Goal: Task Accomplishment & Management: Complete application form

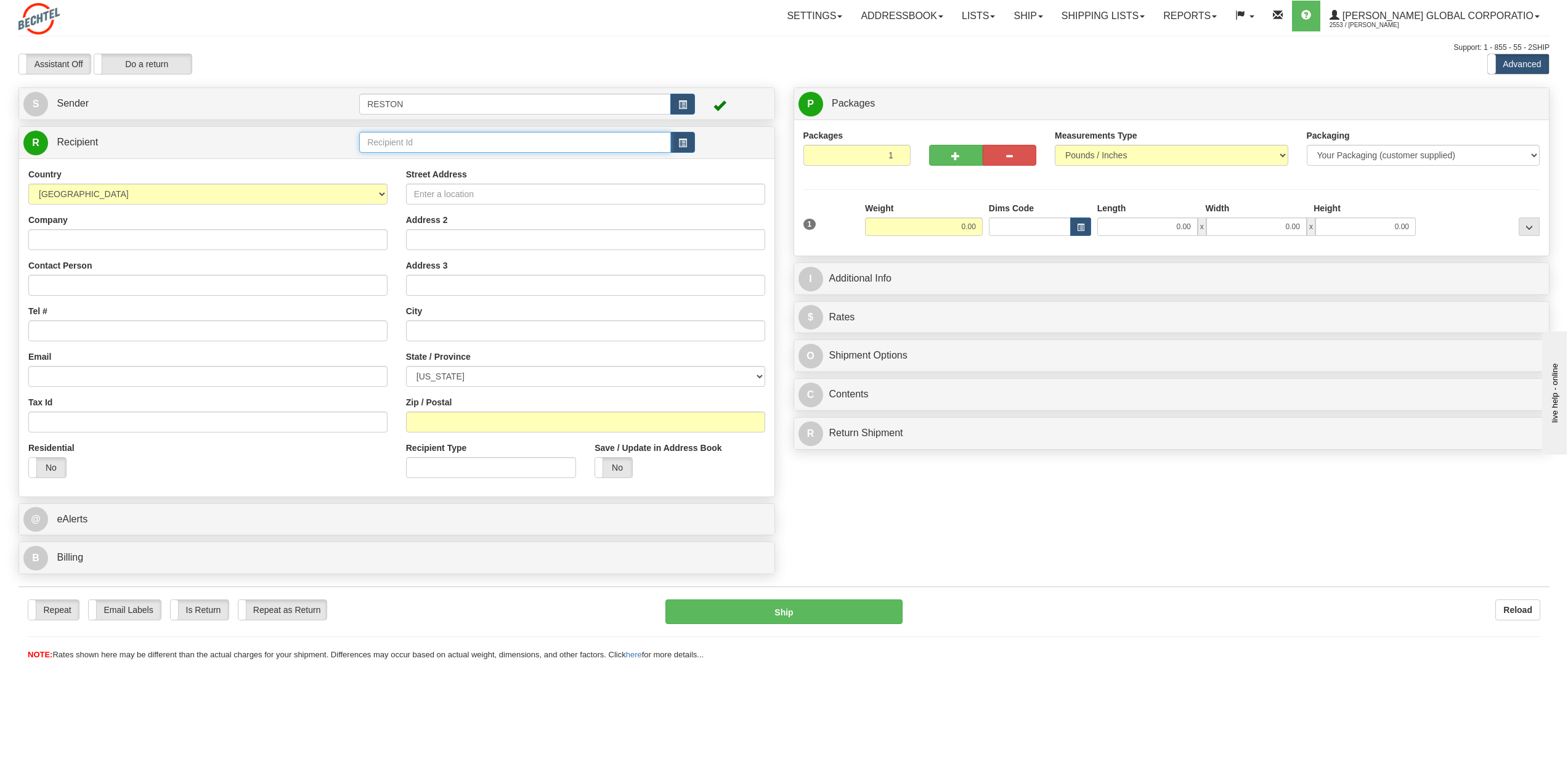
click at [457, 147] on input "text" at bounding box center [515, 142] width 311 height 21
type input "[PERSON_NAME]"
click at [222, 285] on div "Country [GEOGRAPHIC_DATA] [GEOGRAPHIC_DATA] [GEOGRAPHIC_DATA] [GEOGRAPHIC_DATA]…" at bounding box center [397, 327] width 755 height 338
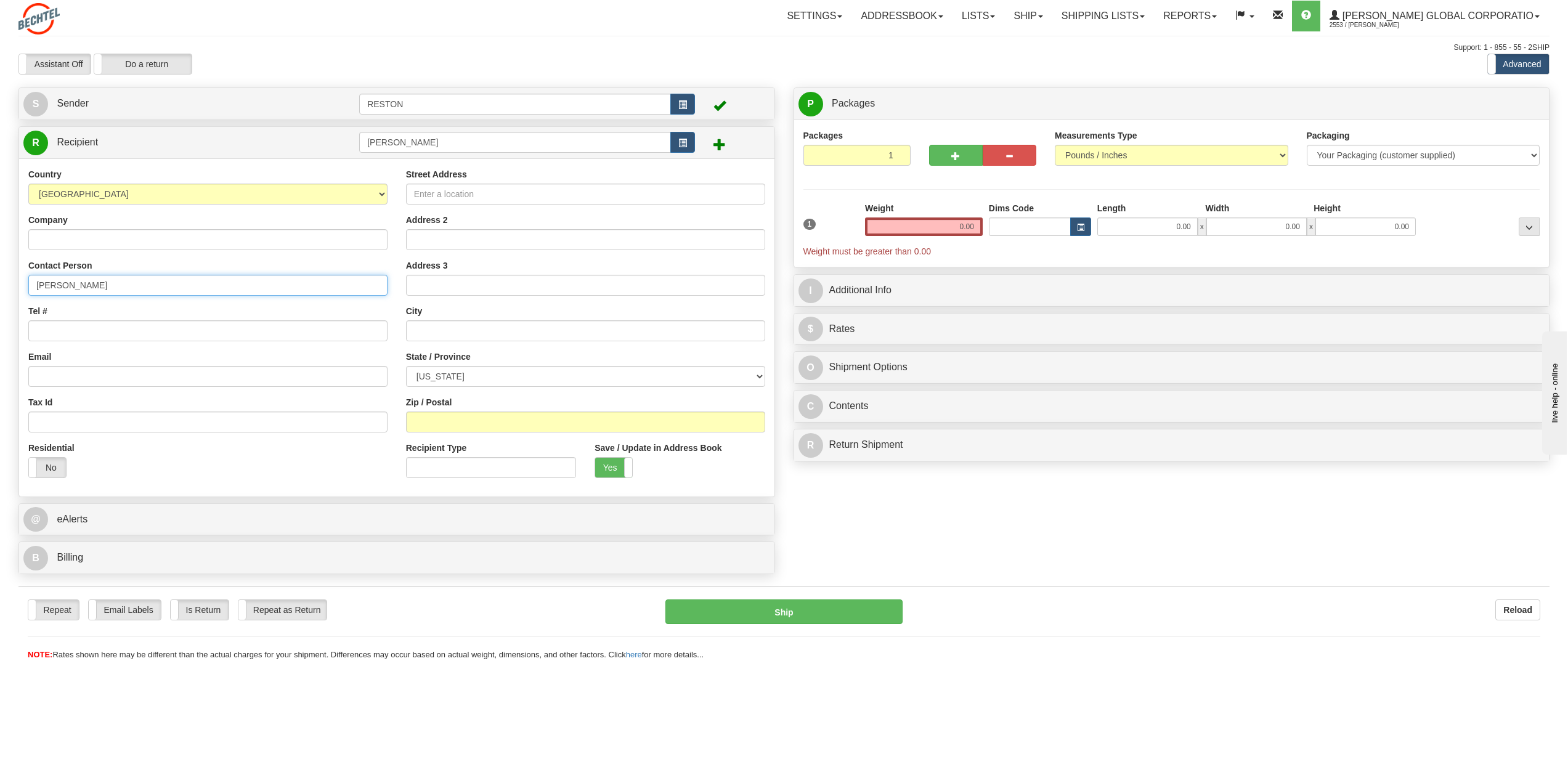
type input "[PERSON_NAME]"
click at [490, 196] on input "Street Address" at bounding box center [586, 194] width 359 height 21
click at [467, 191] on input "Street Address" at bounding box center [586, 194] width 359 height 21
paste input "[STREET_ADDRESS]"
type input "[STREET_ADDRESS]"
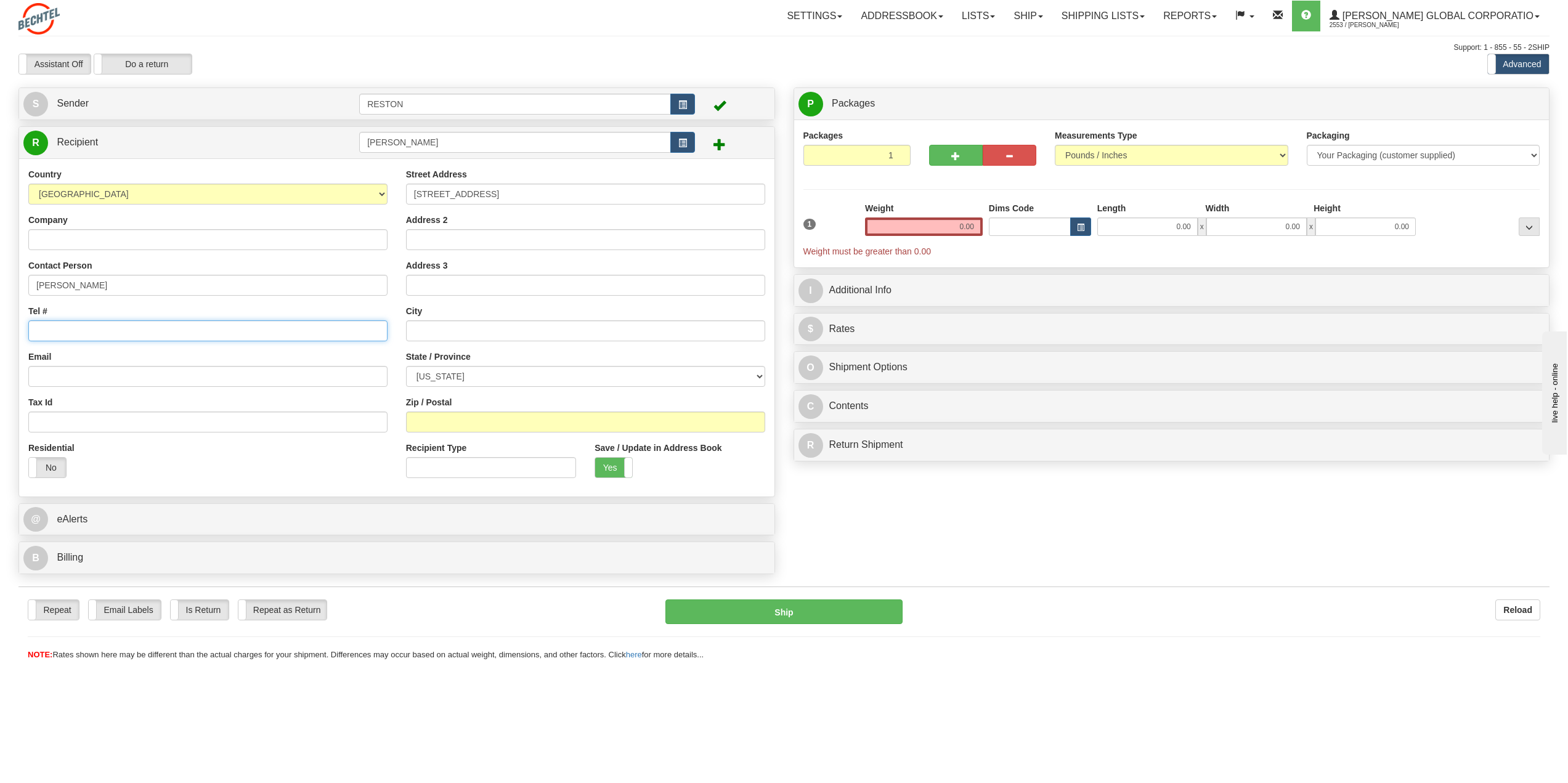
click at [333, 328] on input "Tel #" at bounding box center [208, 330] width 359 height 21
type input "[PHONE_NUMBER]"
click at [574, 339] on input "text" at bounding box center [586, 330] width 359 height 21
type input "[PERSON_NAME]"
click at [500, 375] on select "[US_STATE] [US_STATE] [US_STATE] [US_STATE] Armed Forces America Armed Forces E…" at bounding box center [586, 376] width 359 height 21
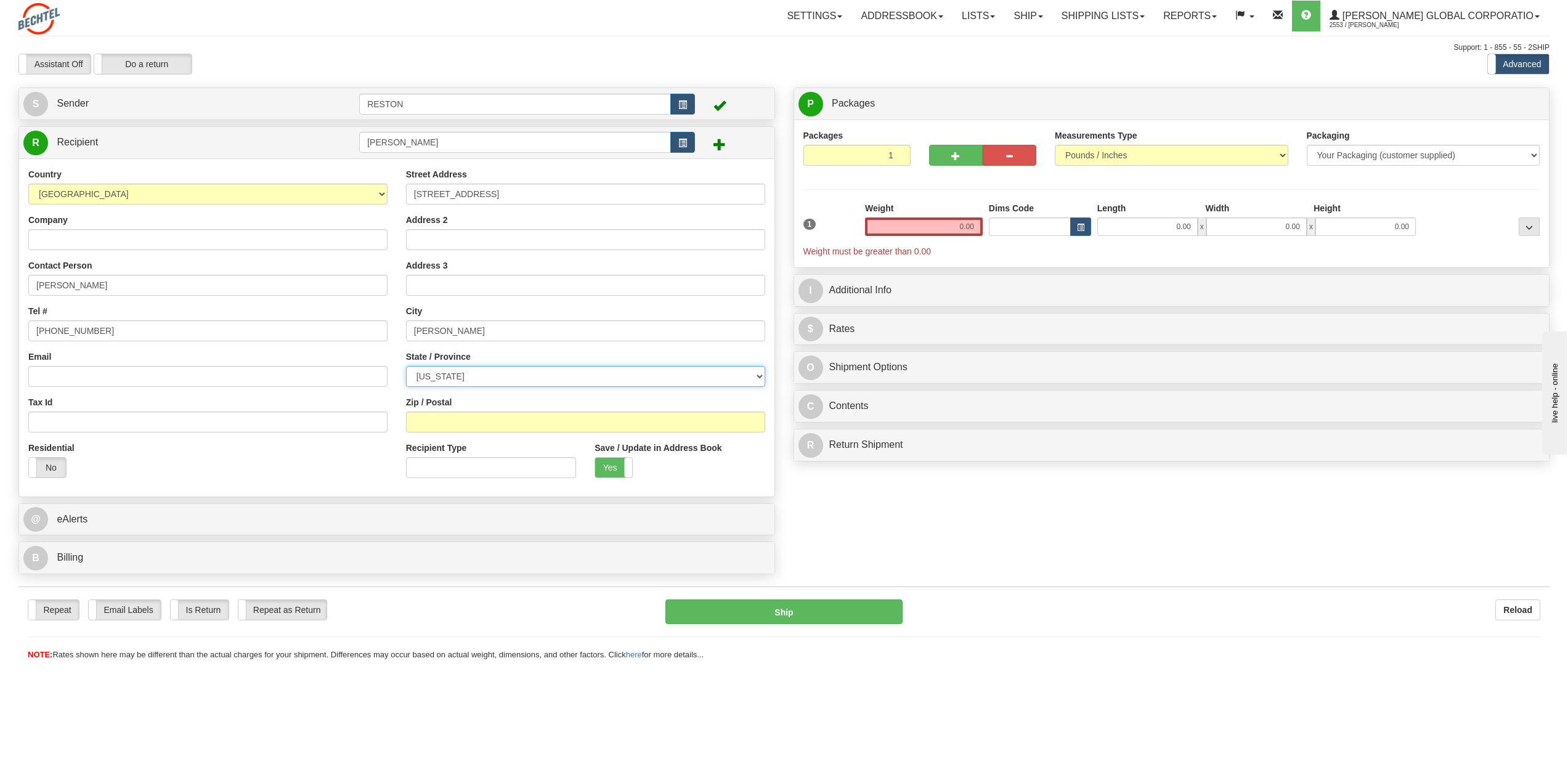
select select "GA"
click at [406, 366] on select "[US_STATE] [US_STATE] [US_STATE] [US_STATE] Armed Forces America Armed Forces E…" at bounding box center [586, 376] width 359 height 21
click at [180, 377] on input "Email" at bounding box center [208, 376] width 359 height 21
type input "[EMAIL_ADDRESS][PERSON_NAME][DOMAIN_NAME]"
click at [505, 420] on input "Zip / Postal" at bounding box center [586, 422] width 359 height 21
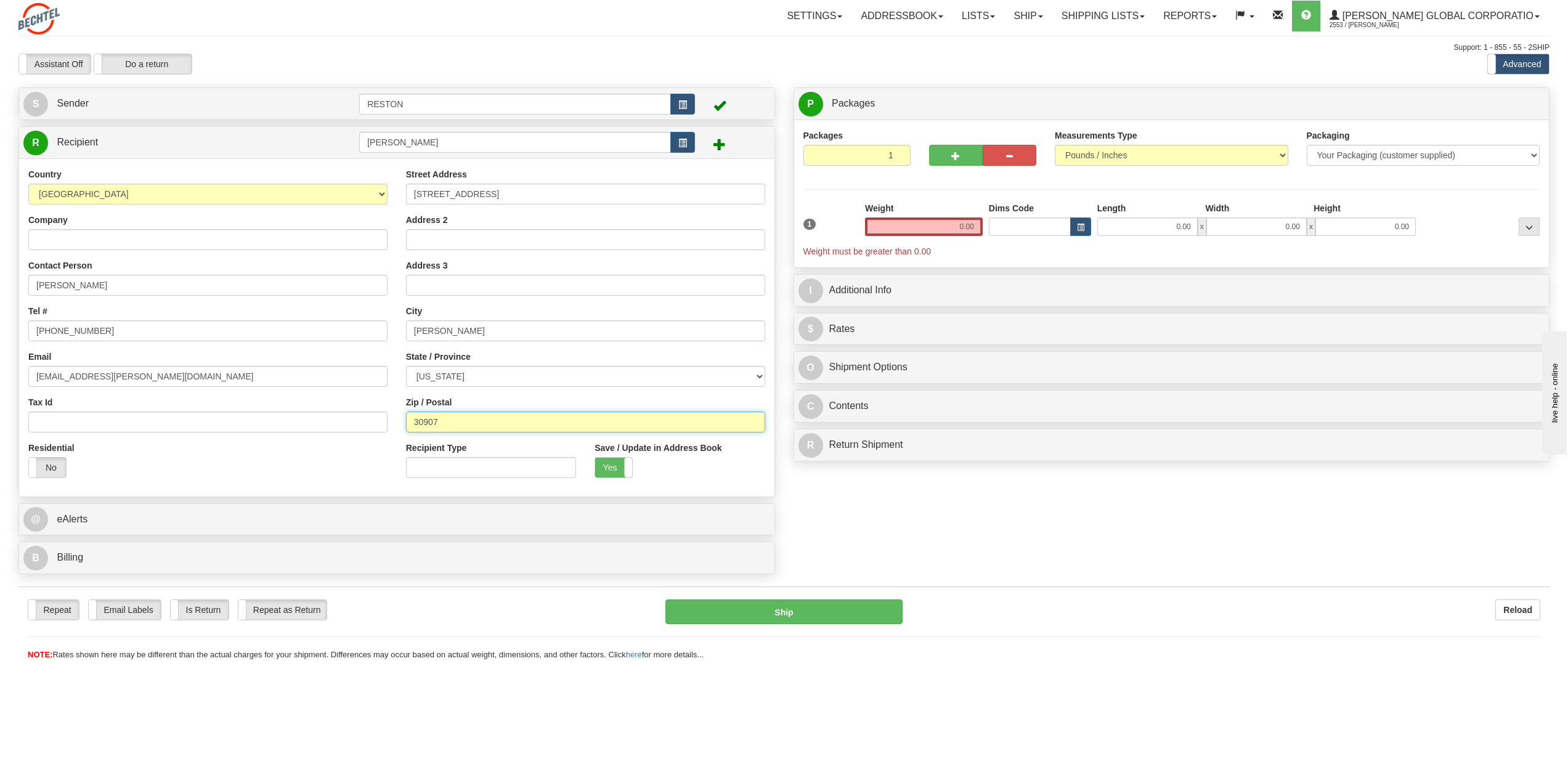
type input "30907"
click at [225, 451] on div "Residential Yes No" at bounding box center [207, 464] width 378 height 46
click at [37, 466] on label "No" at bounding box center [47, 468] width 37 height 20
click at [966, 228] on input "0.00" at bounding box center [923, 226] width 117 height 18
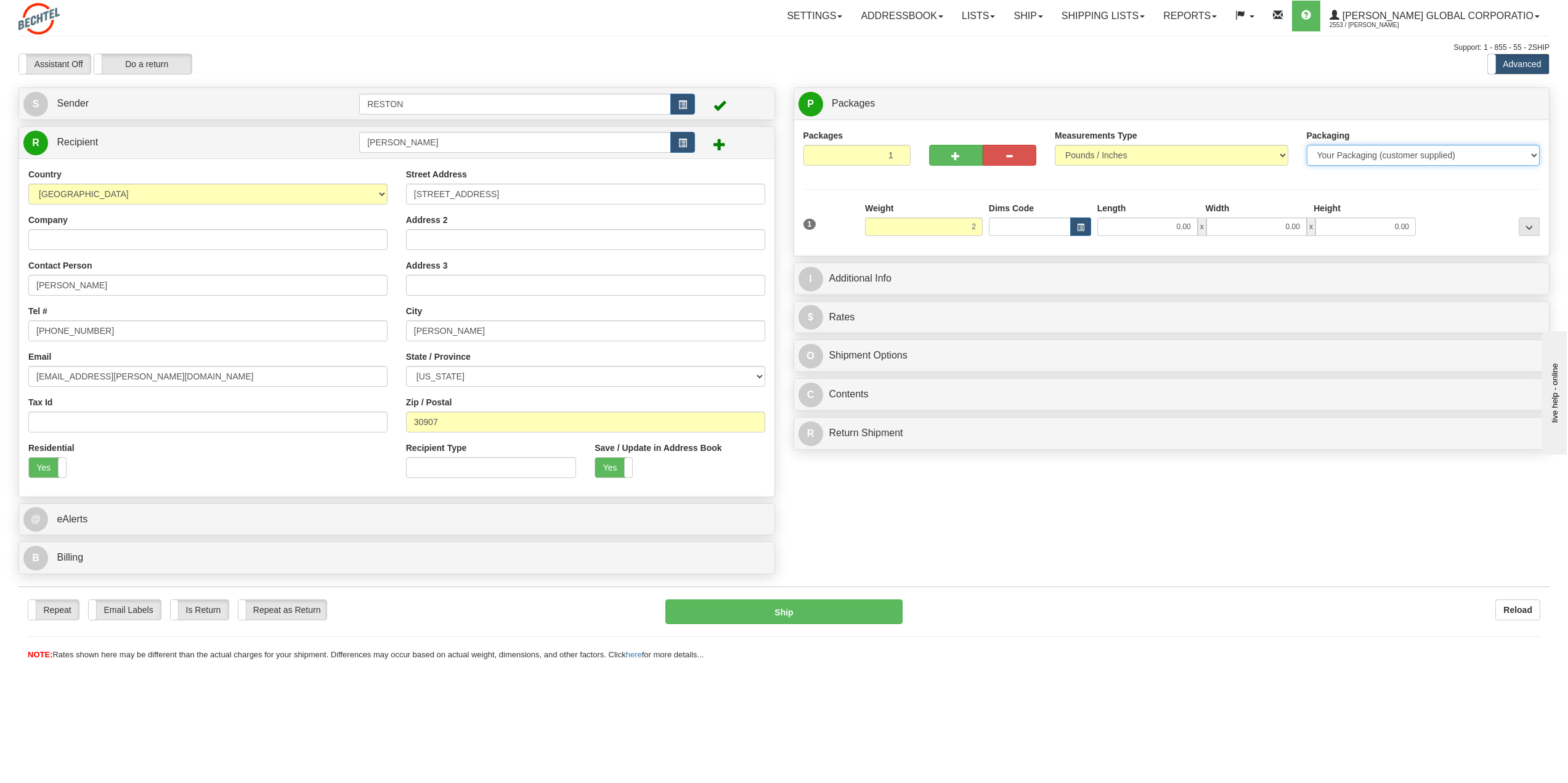
type input "2.00"
click at [1412, 162] on select "Your Packaging (customer supplied) Envelope (carrier supplied) Pack (carrier su…" at bounding box center [1424, 155] width 233 height 21
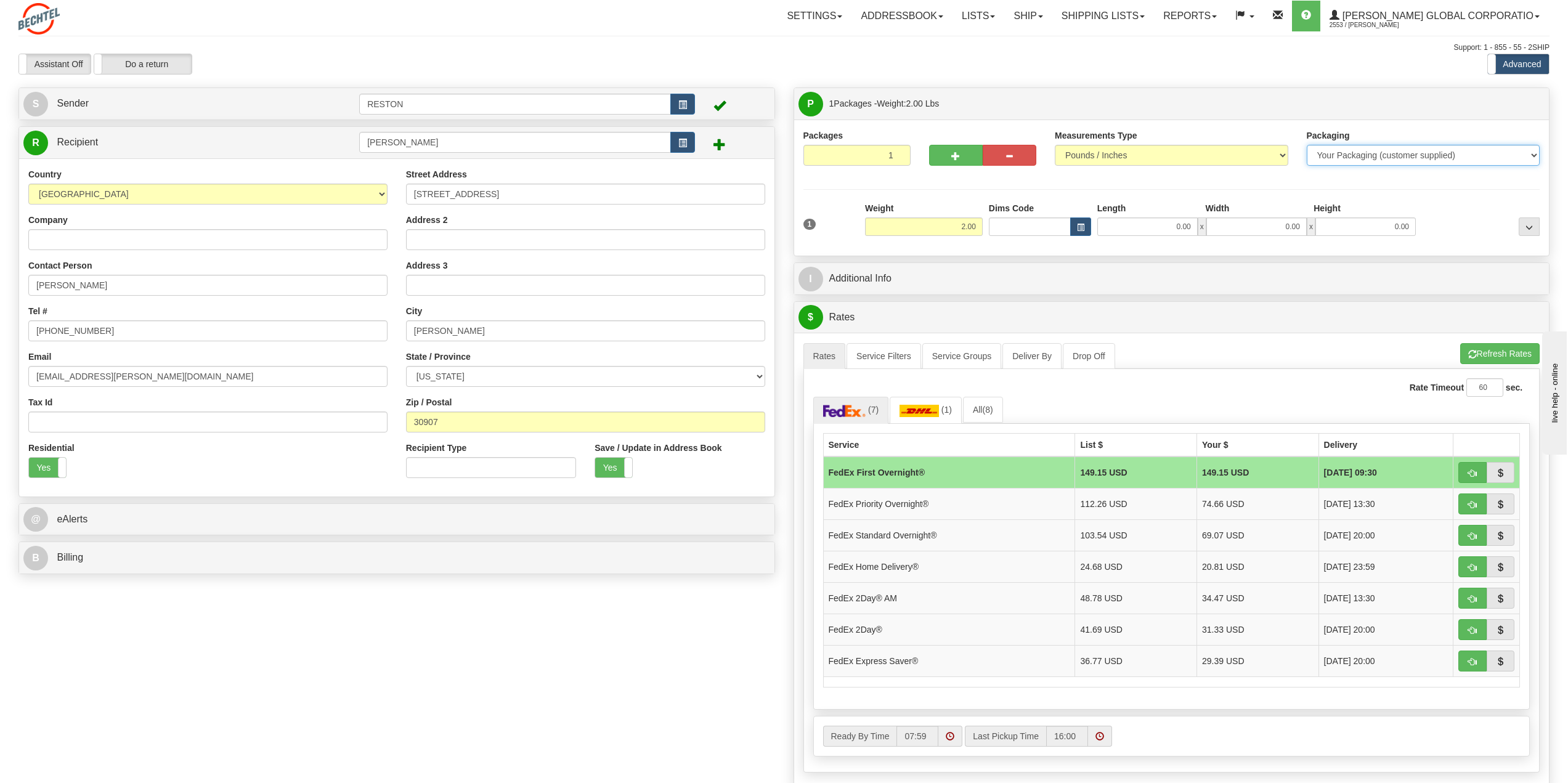
select select "4"
click at [1307, 145] on select "Your Packaging (customer supplied) Envelope (carrier supplied) Pack (carrier su…" at bounding box center [1424, 155] width 233 height 21
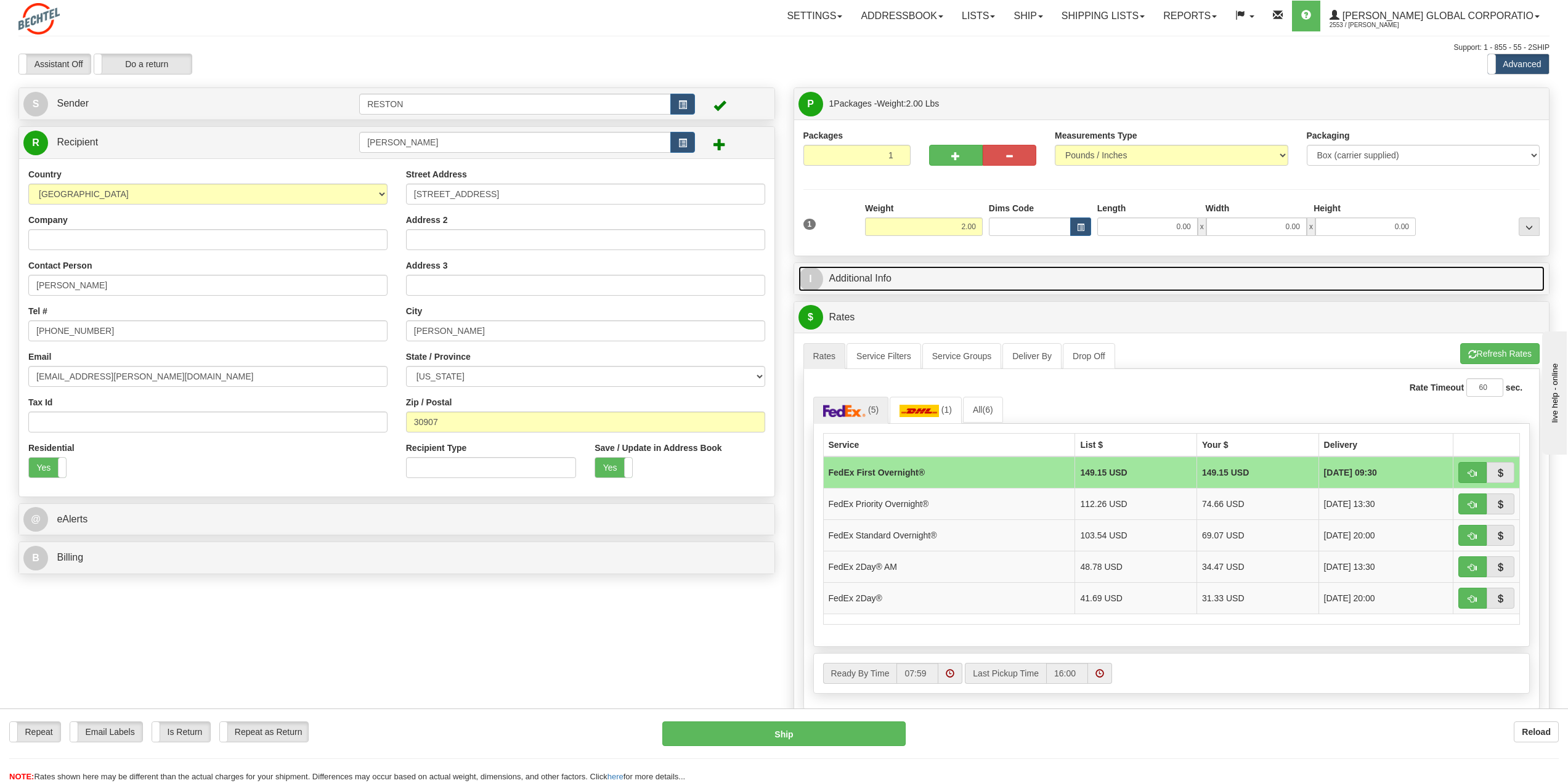
click at [844, 281] on link "I Additional Info" at bounding box center [1171, 279] width 747 height 25
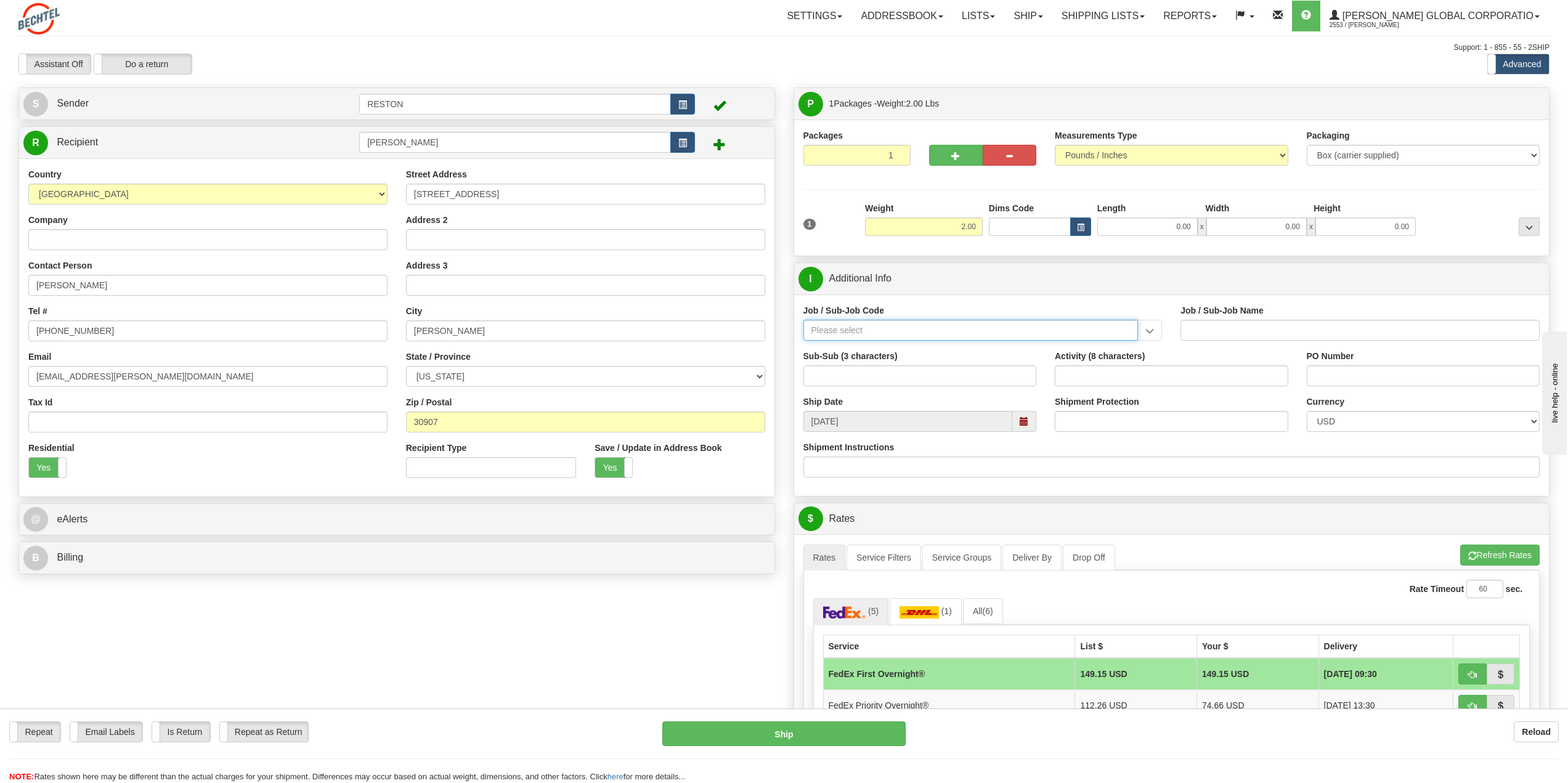
click at [838, 333] on input "Job / Sub-Job Code" at bounding box center [970, 330] width 335 height 21
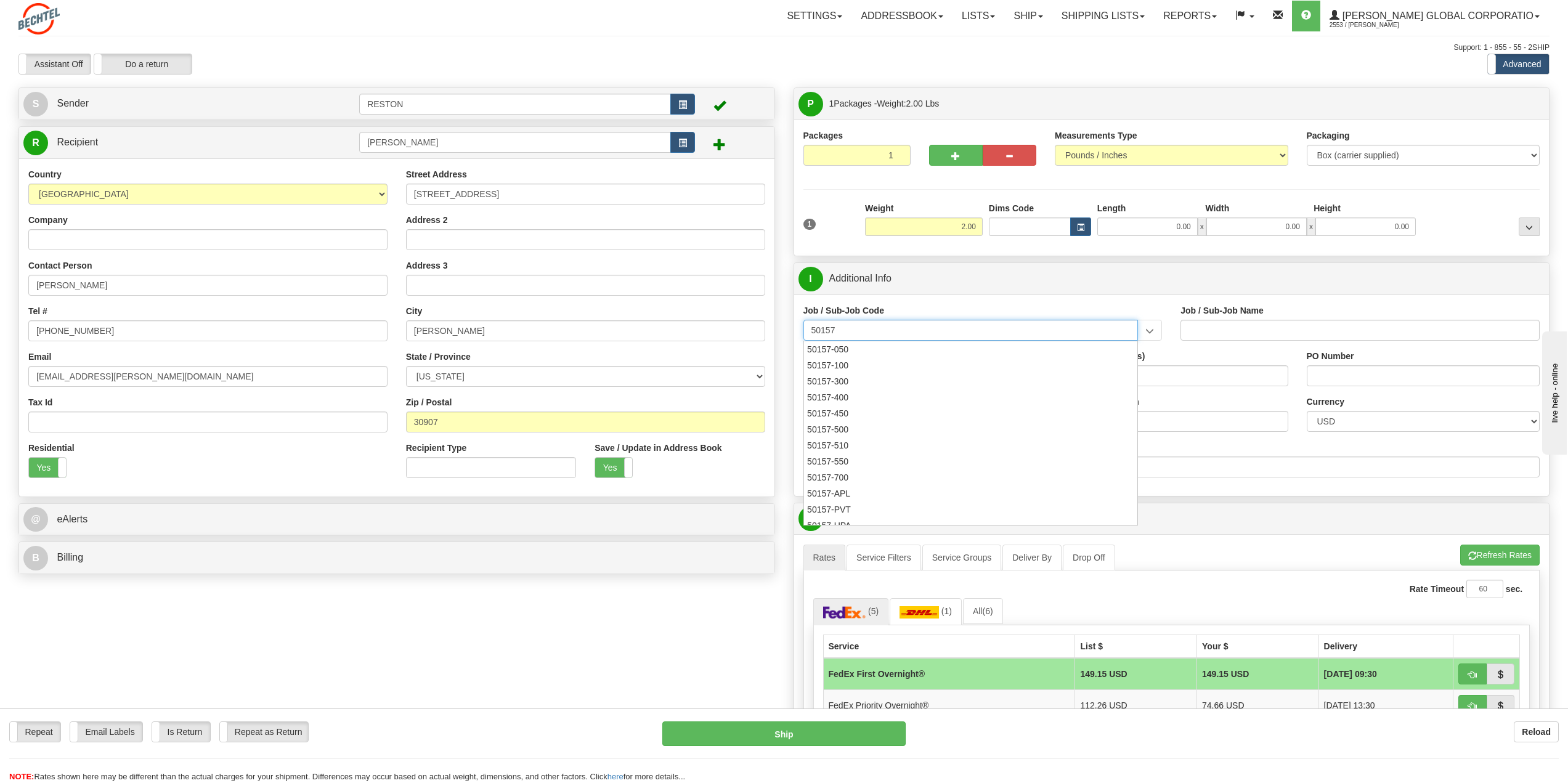
type input "50157"
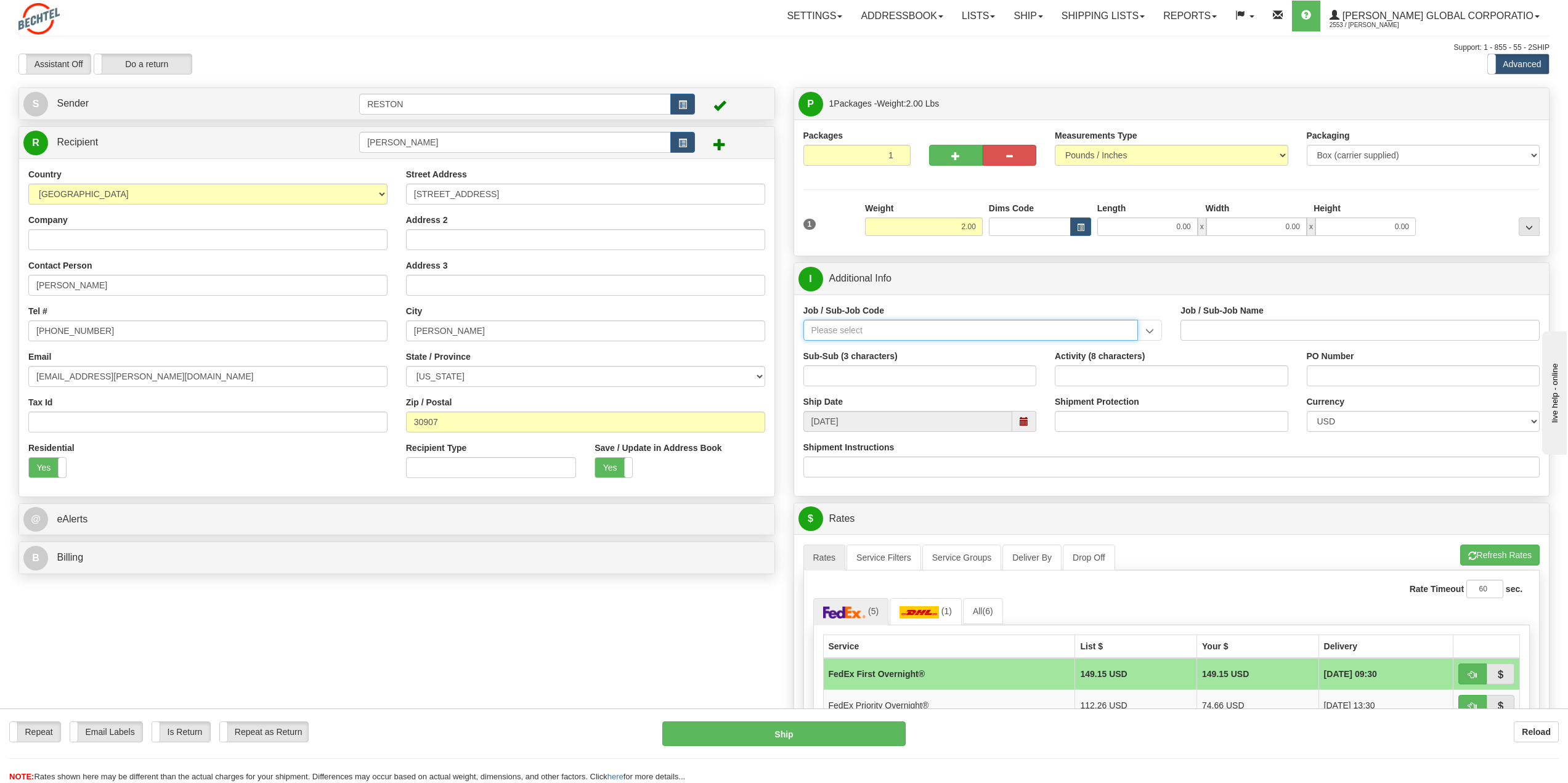
click at [826, 335] on input "Job / Sub-Job Code" at bounding box center [970, 330] width 335 height 21
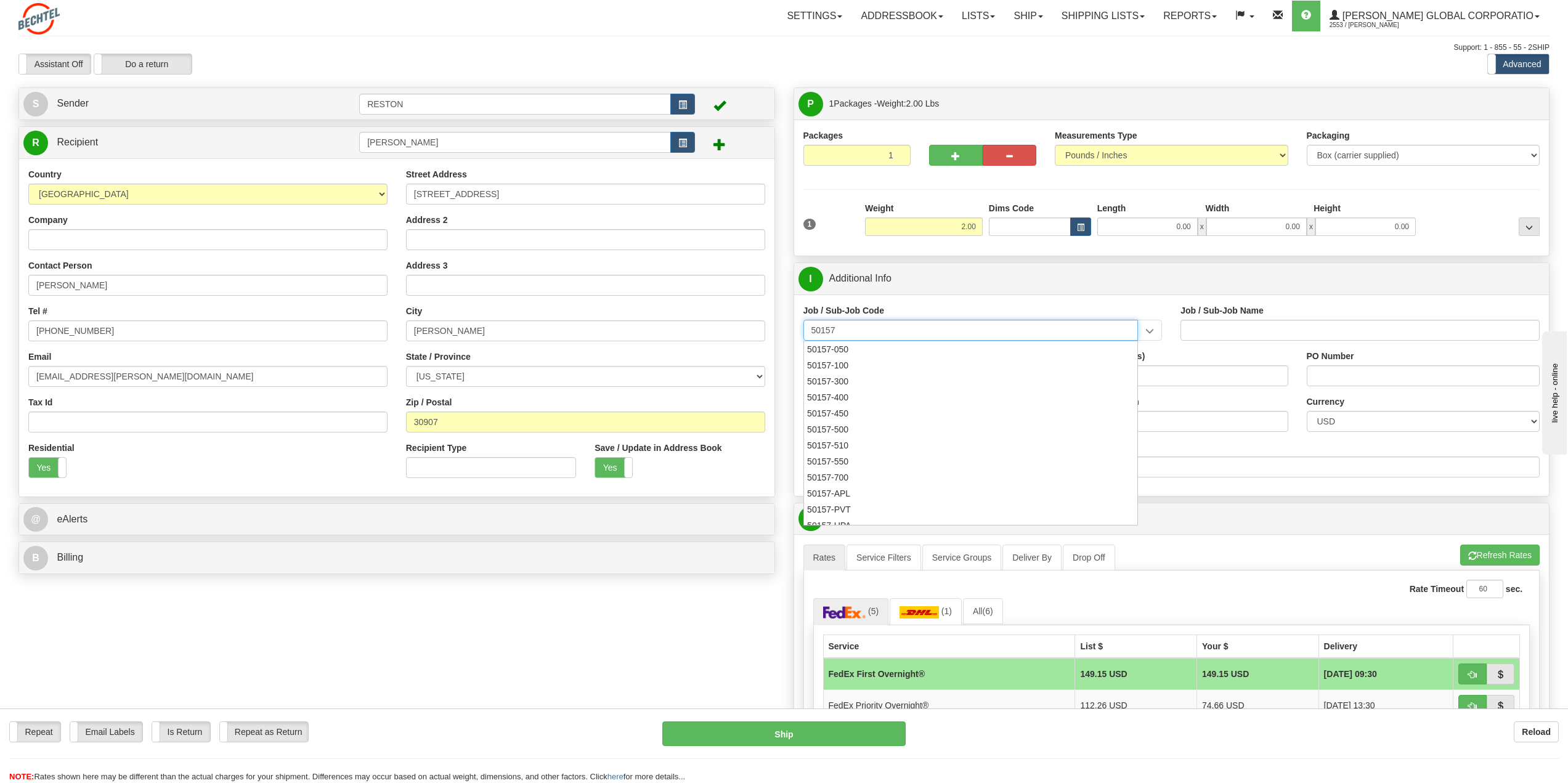
type input "50157"
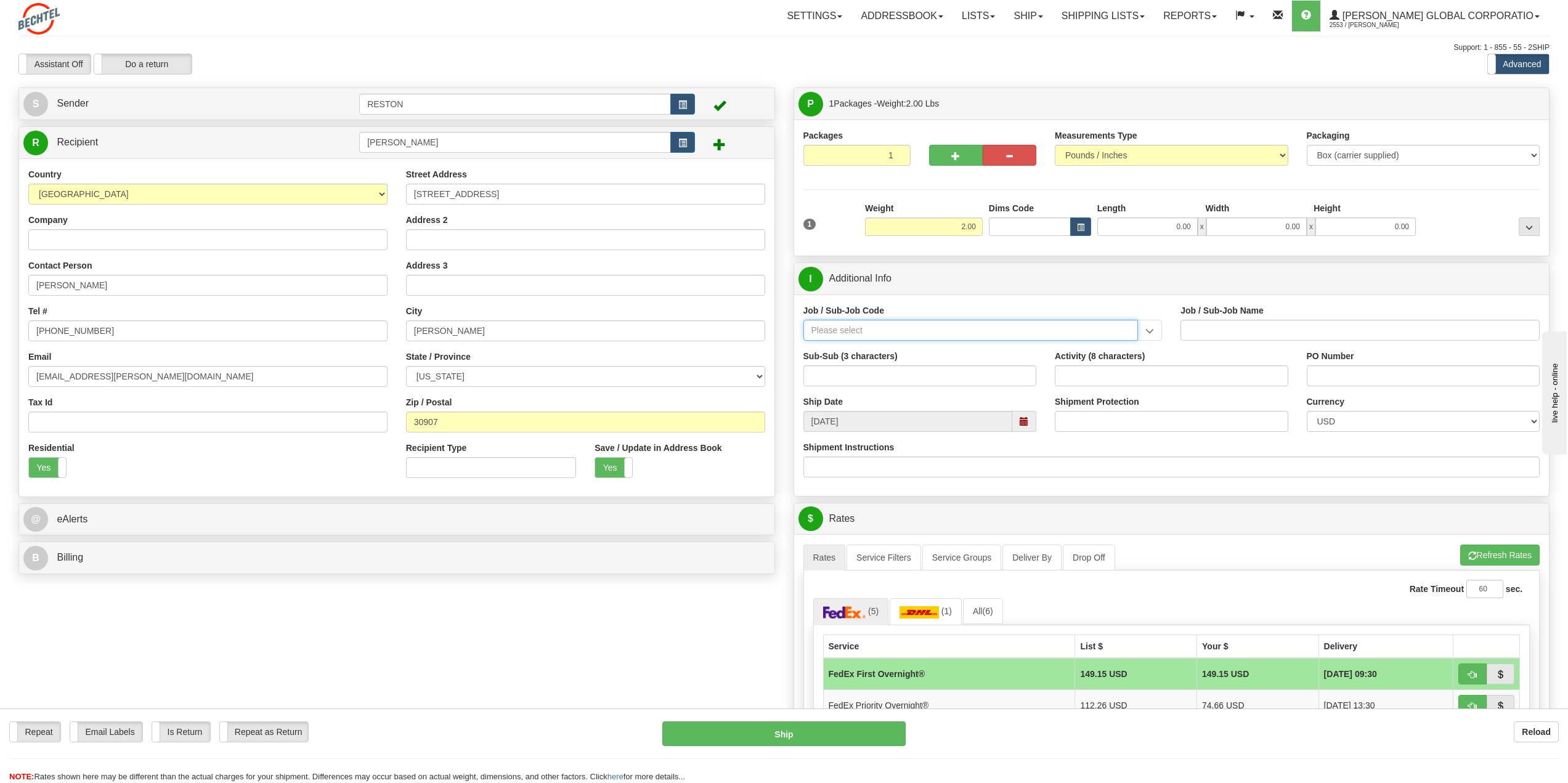
click at [852, 334] on input "Job / Sub-Job Code" at bounding box center [970, 330] width 335 height 21
type input "50157-000"
click at [1089, 383] on input "Activity (8 characters)" at bounding box center [1171, 375] width 233 height 21
click at [1015, 327] on input "Job / Sub-Job Code" at bounding box center [970, 330] width 335 height 21
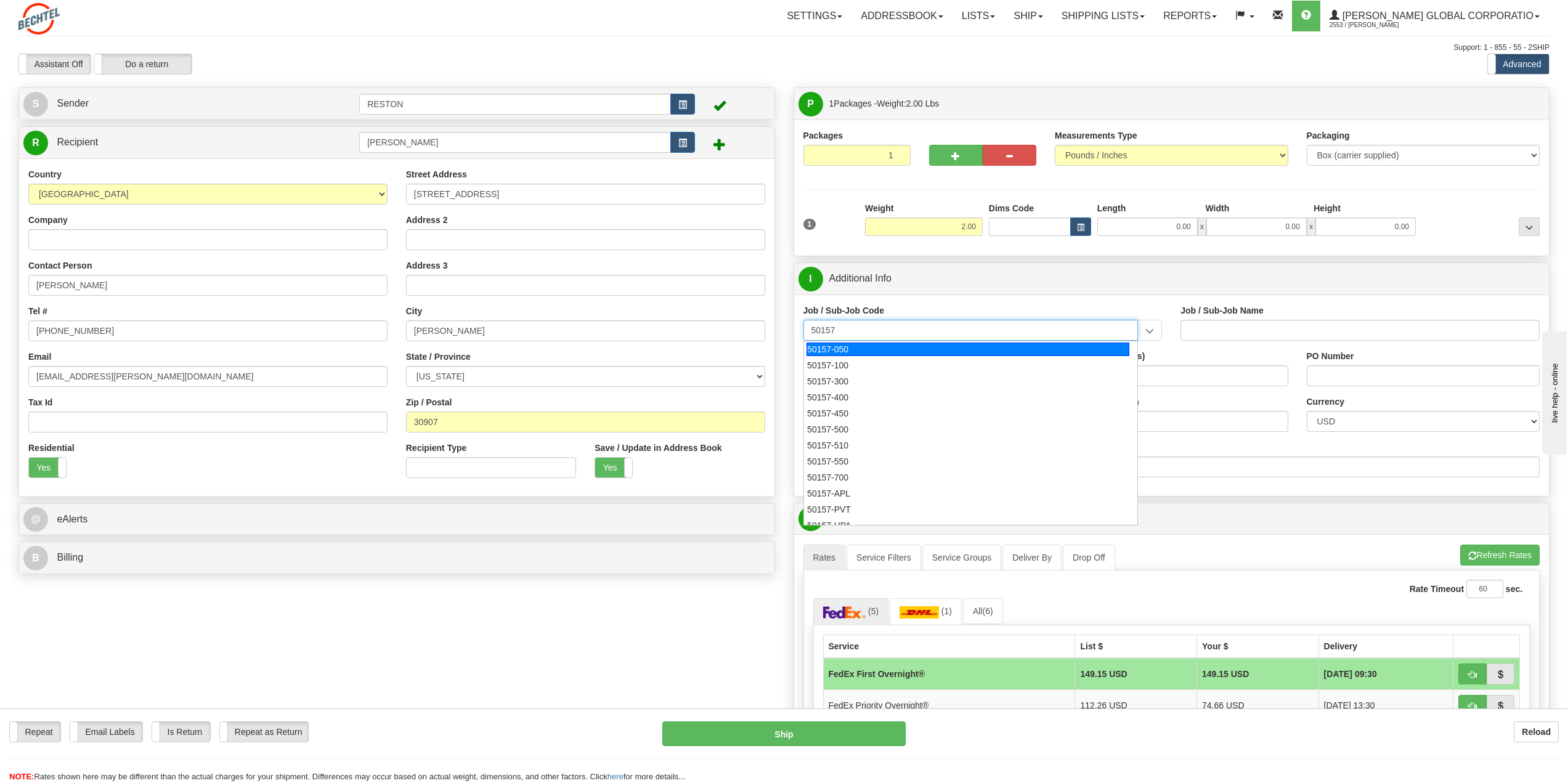
type input "50157"
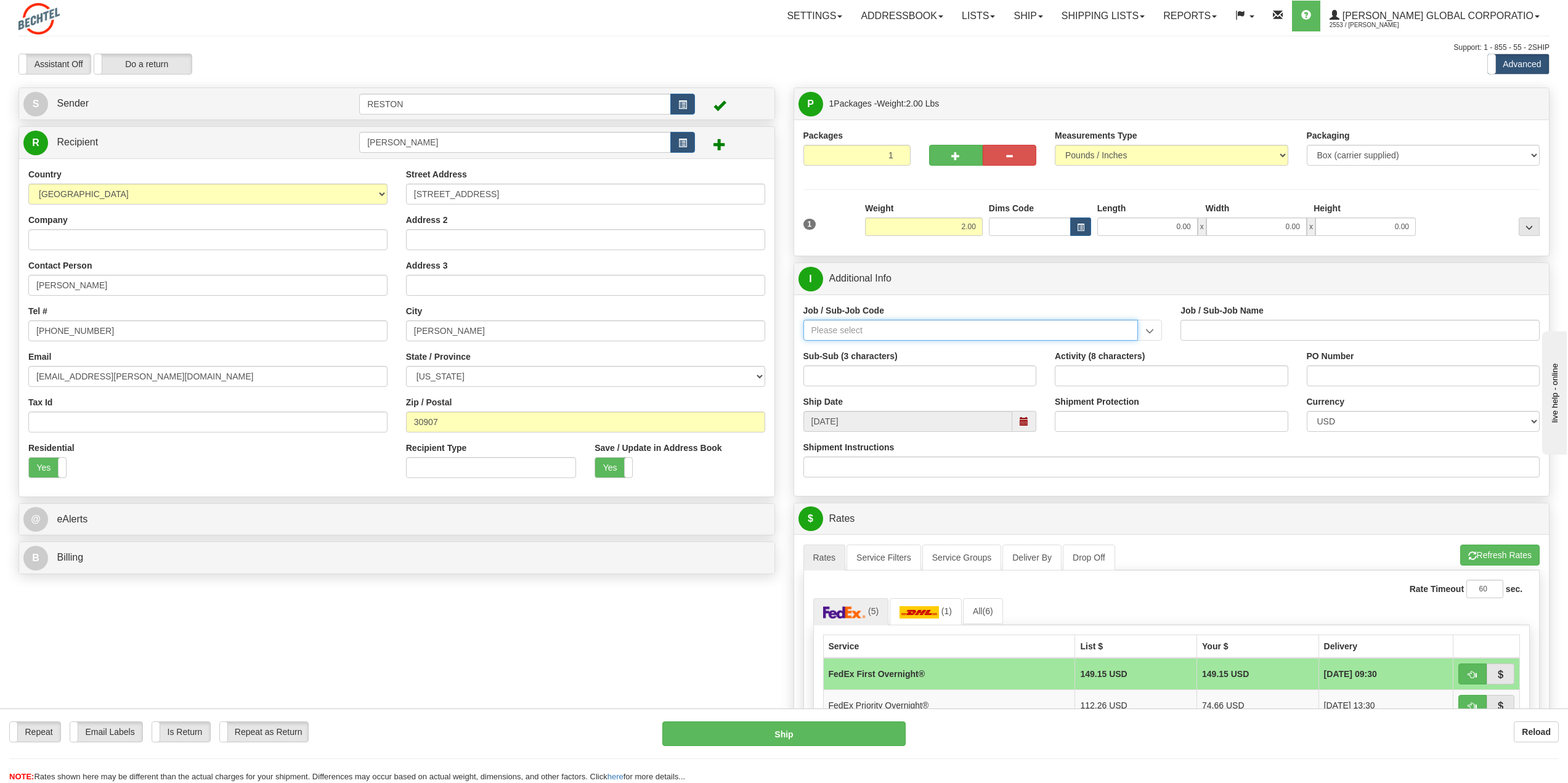
click at [854, 333] on input "Job / Sub-Job Code" at bounding box center [970, 330] width 335 height 21
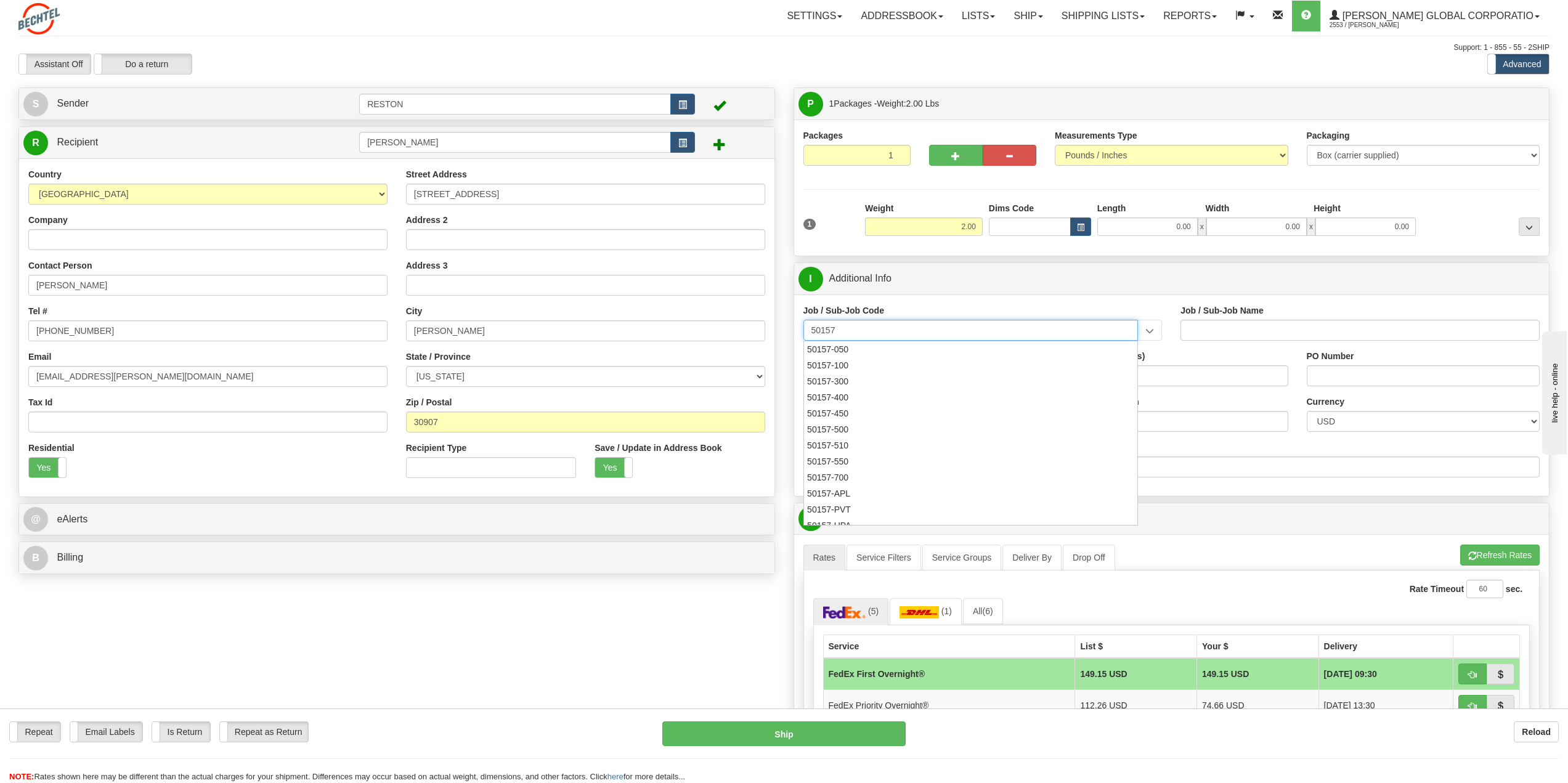
type input "50157"
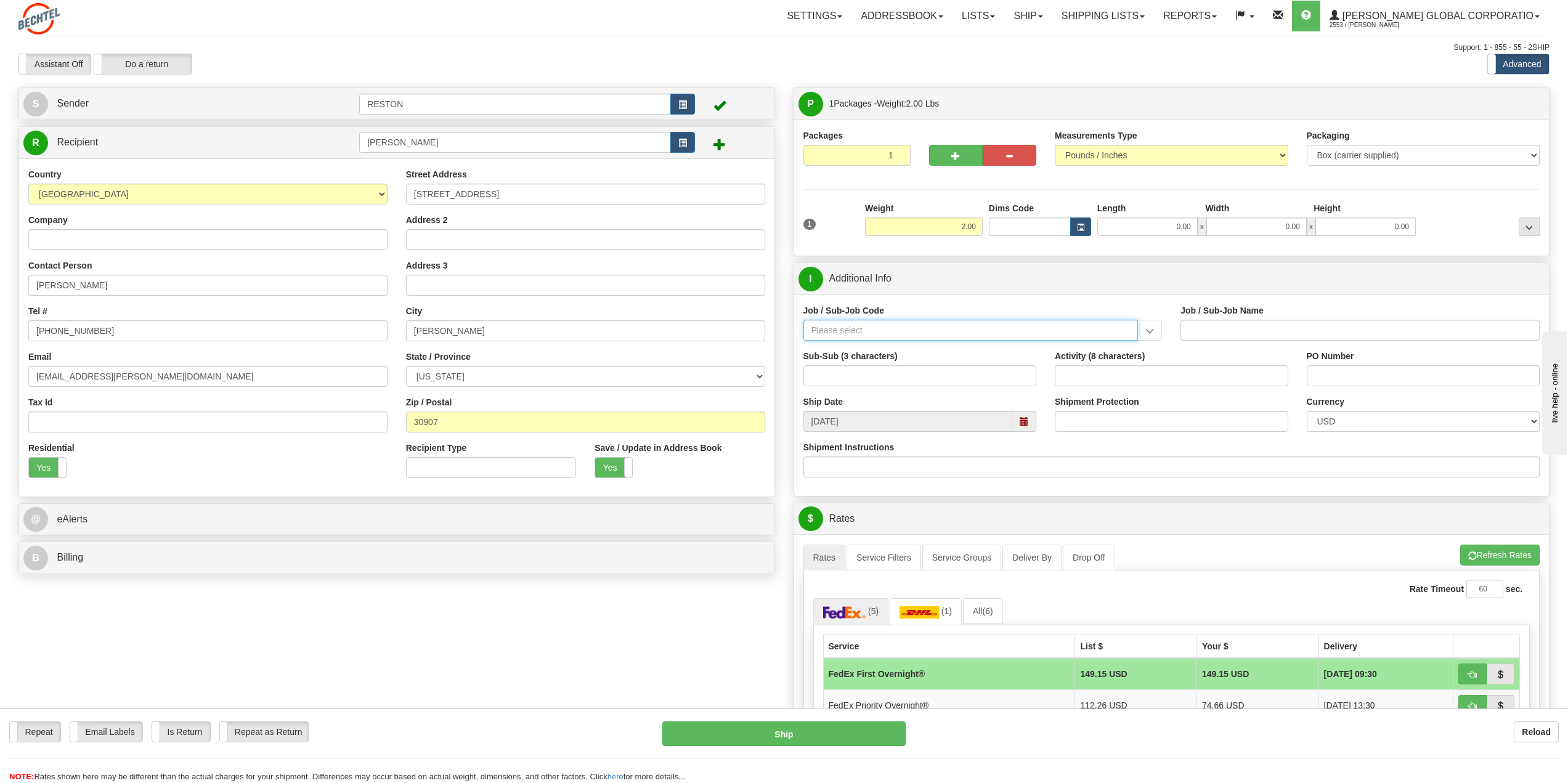
click at [969, 334] on input "Job / Sub-Job Code" at bounding box center [970, 330] width 335 height 21
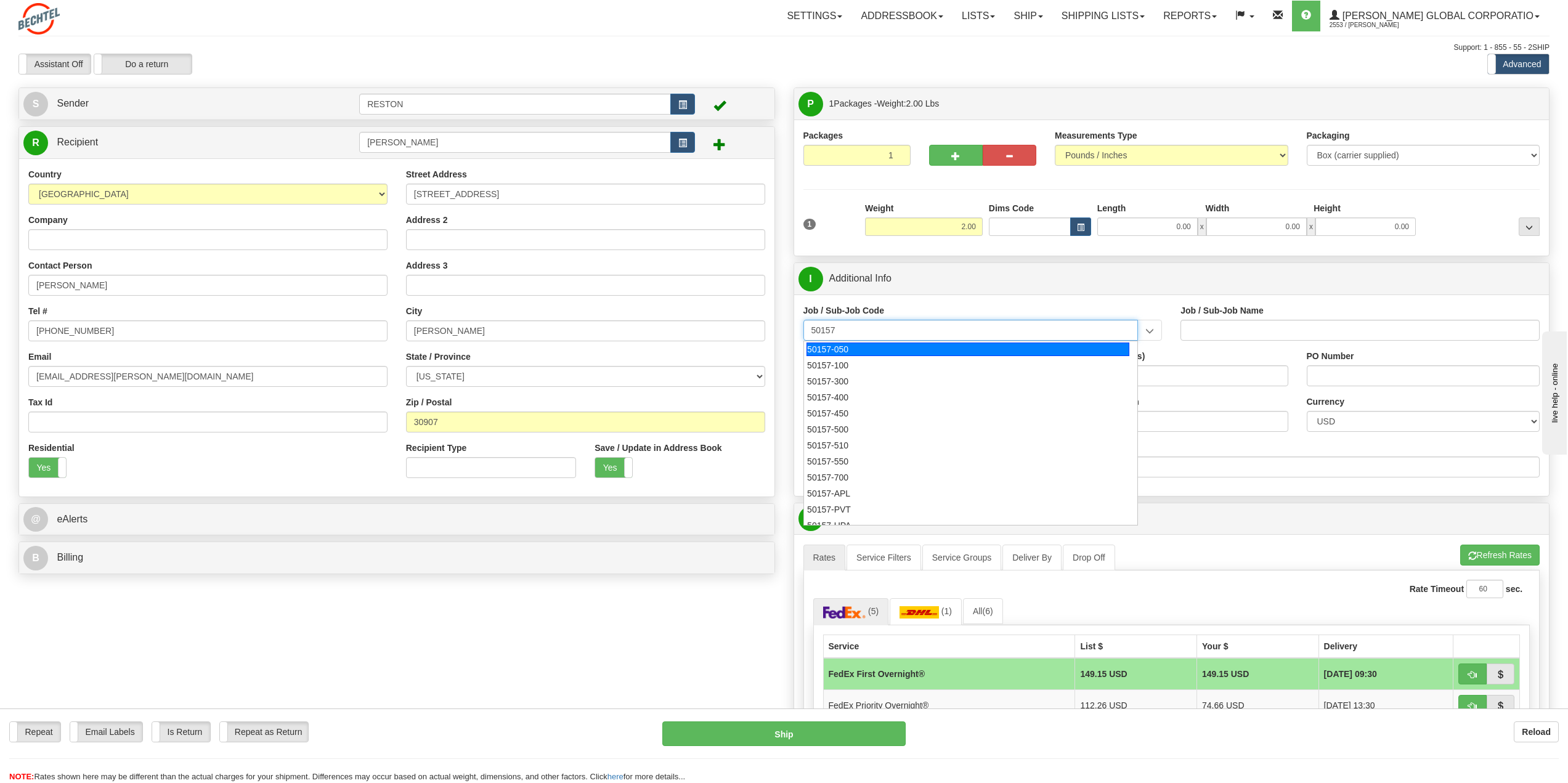
click at [1013, 347] on div "50157-050" at bounding box center [968, 349] width 323 height 13
type input "50157-050"
type input "NUCLEAR POWER QC/CONSTR. - VARIOUS"
type input "50157-050"
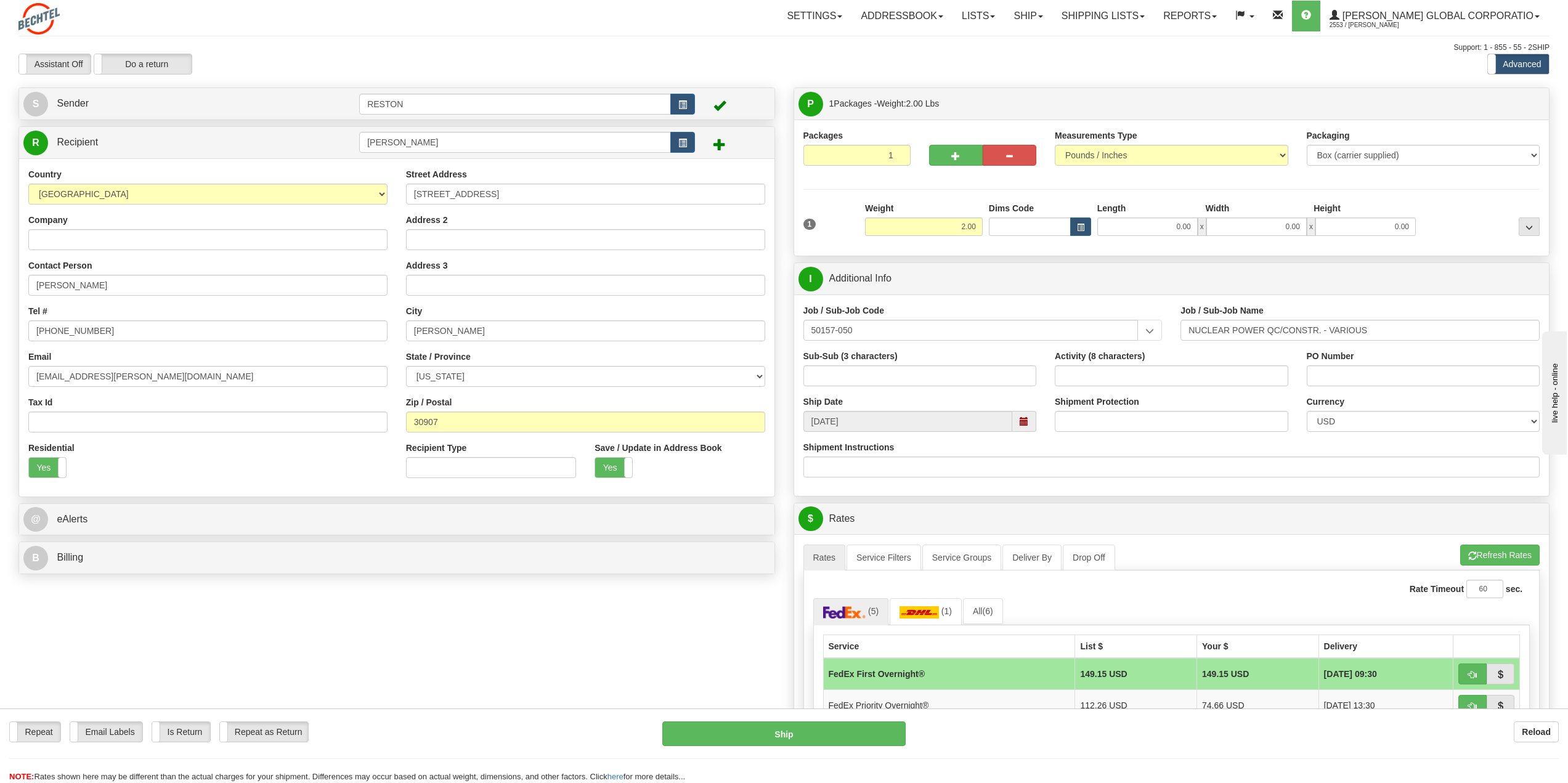
click at [625, 605] on div "Create a label for the return Create Pickup Without Label S" at bounding box center [784, 569] width 1550 height 962
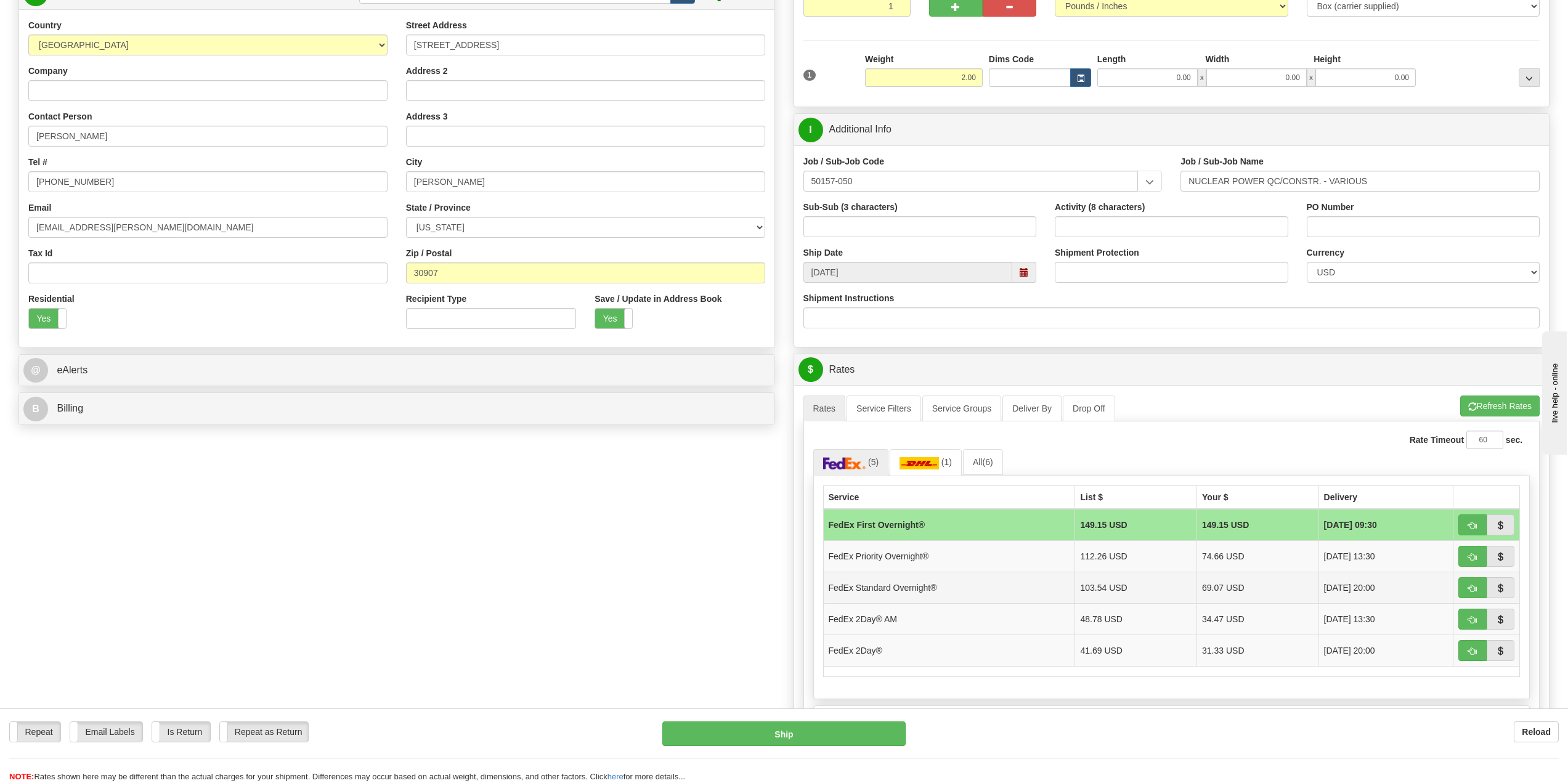
scroll to position [185, 0]
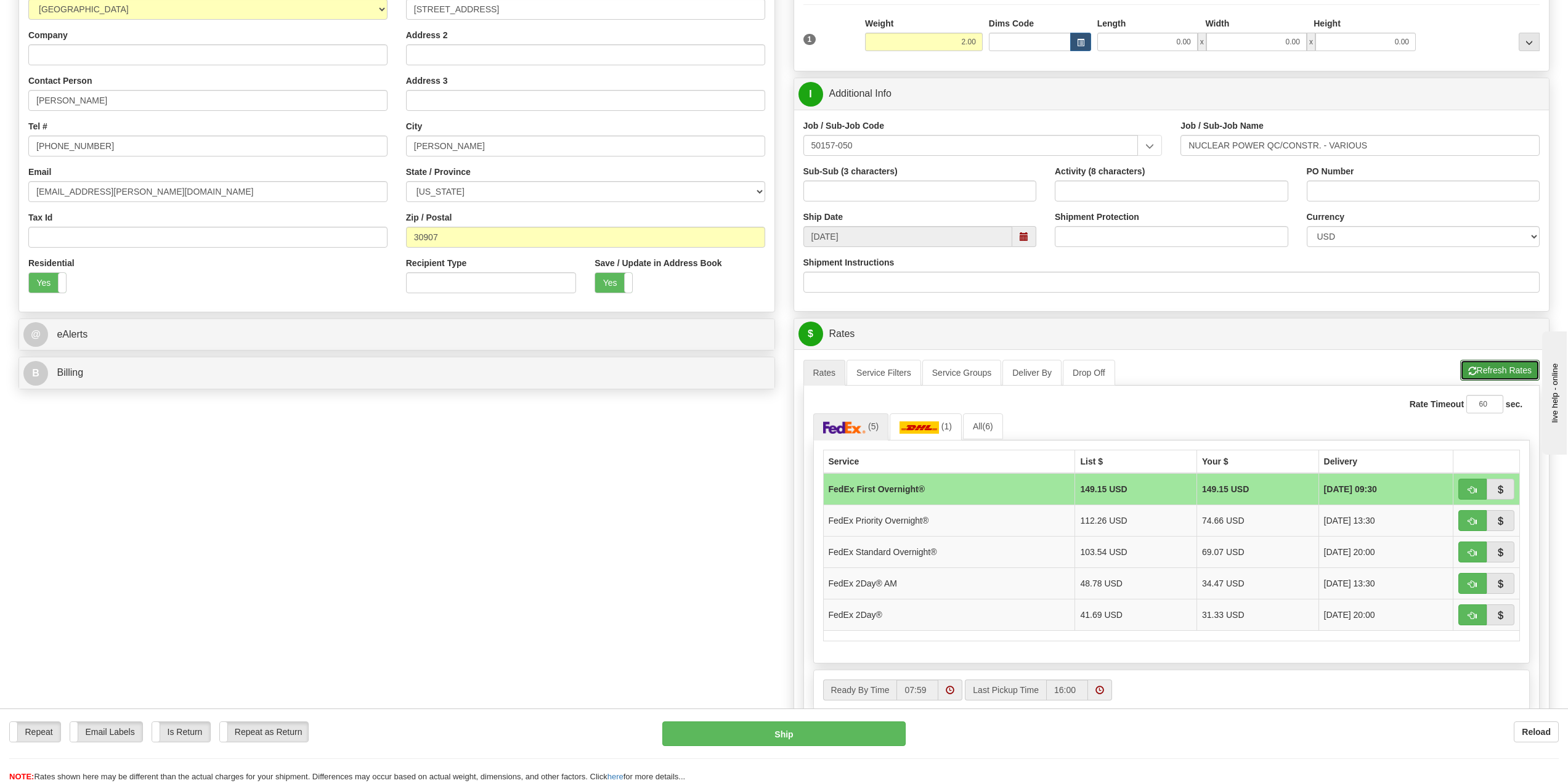
click at [1495, 376] on button "Refresh Rates" at bounding box center [1499, 370] width 80 height 21
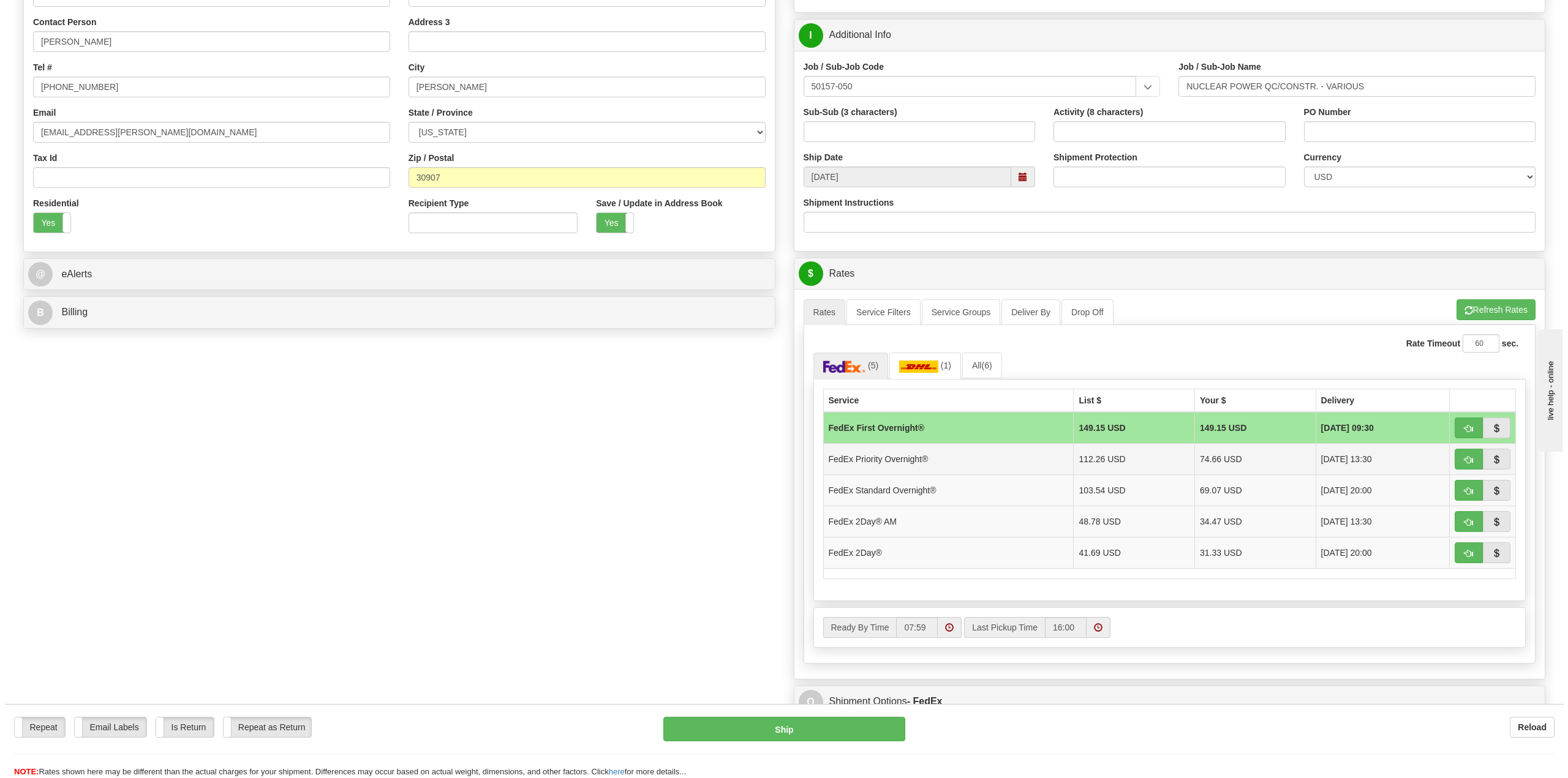
scroll to position [245, 0]
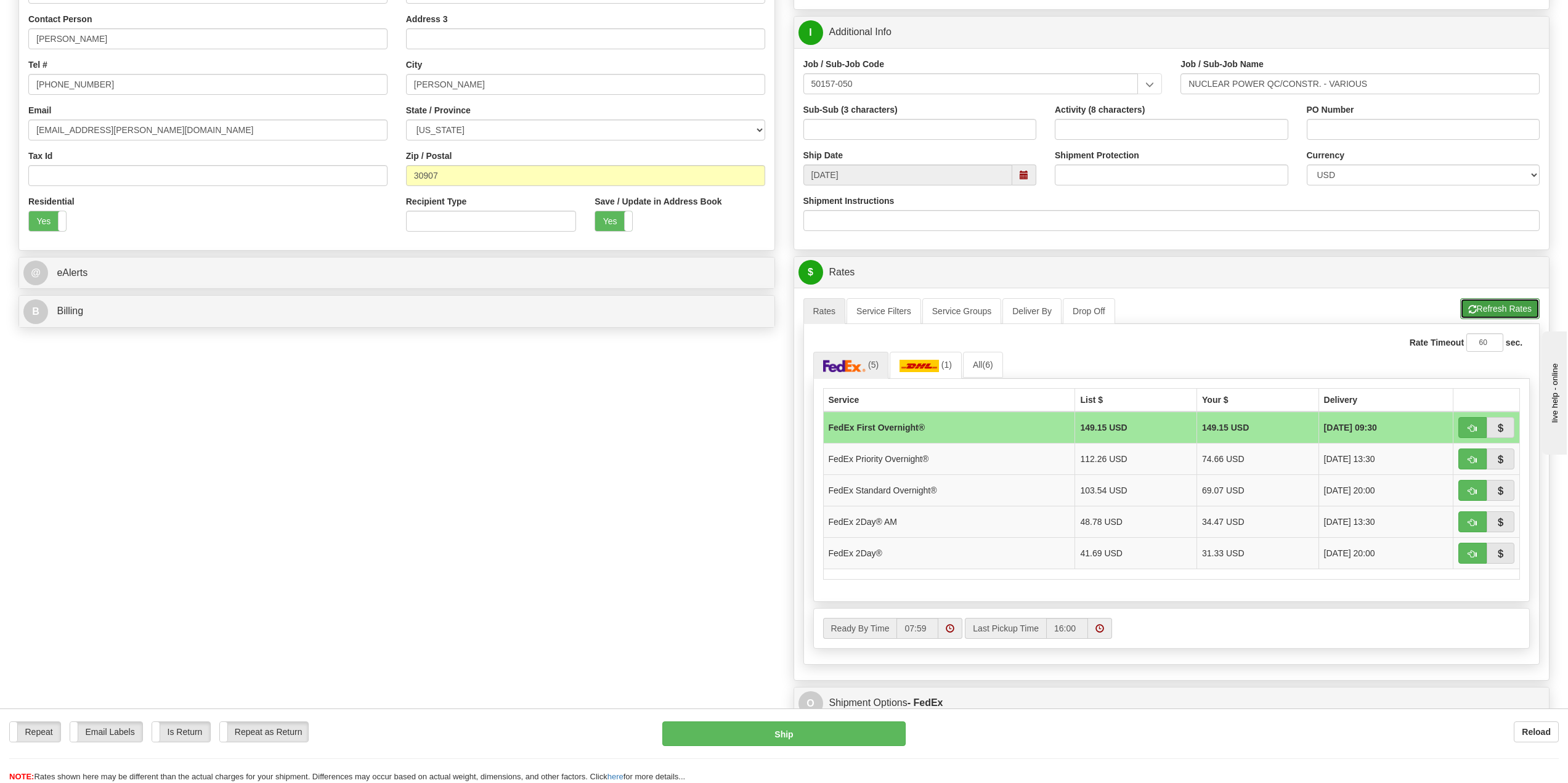
click at [1482, 303] on button "Refresh Rates" at bounding box center [1499, 308] width 80 height 21
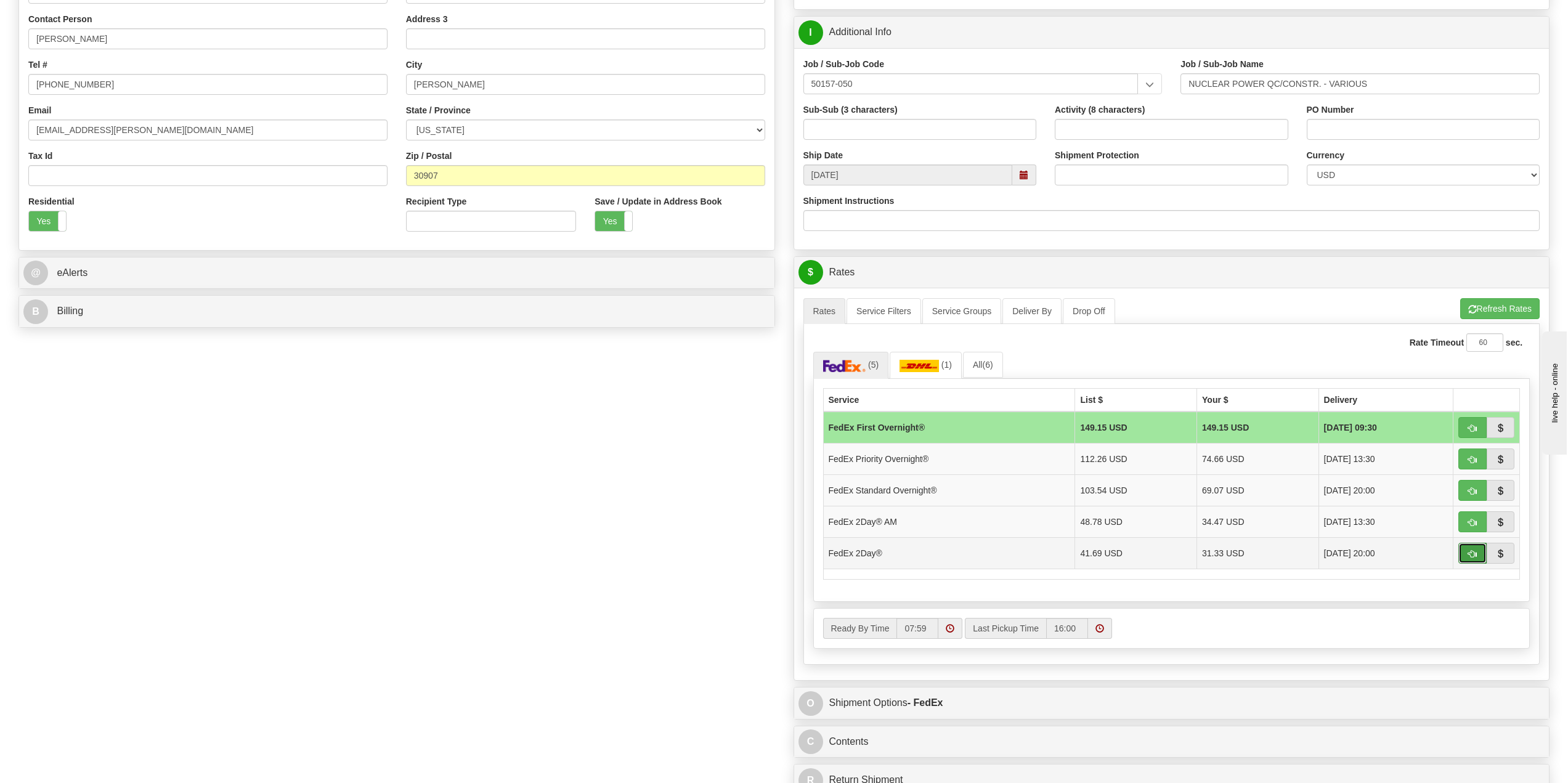
click at [1472, 555] on span "button" at bounding box center [1473, 554] width 9 height 8
type input "03"
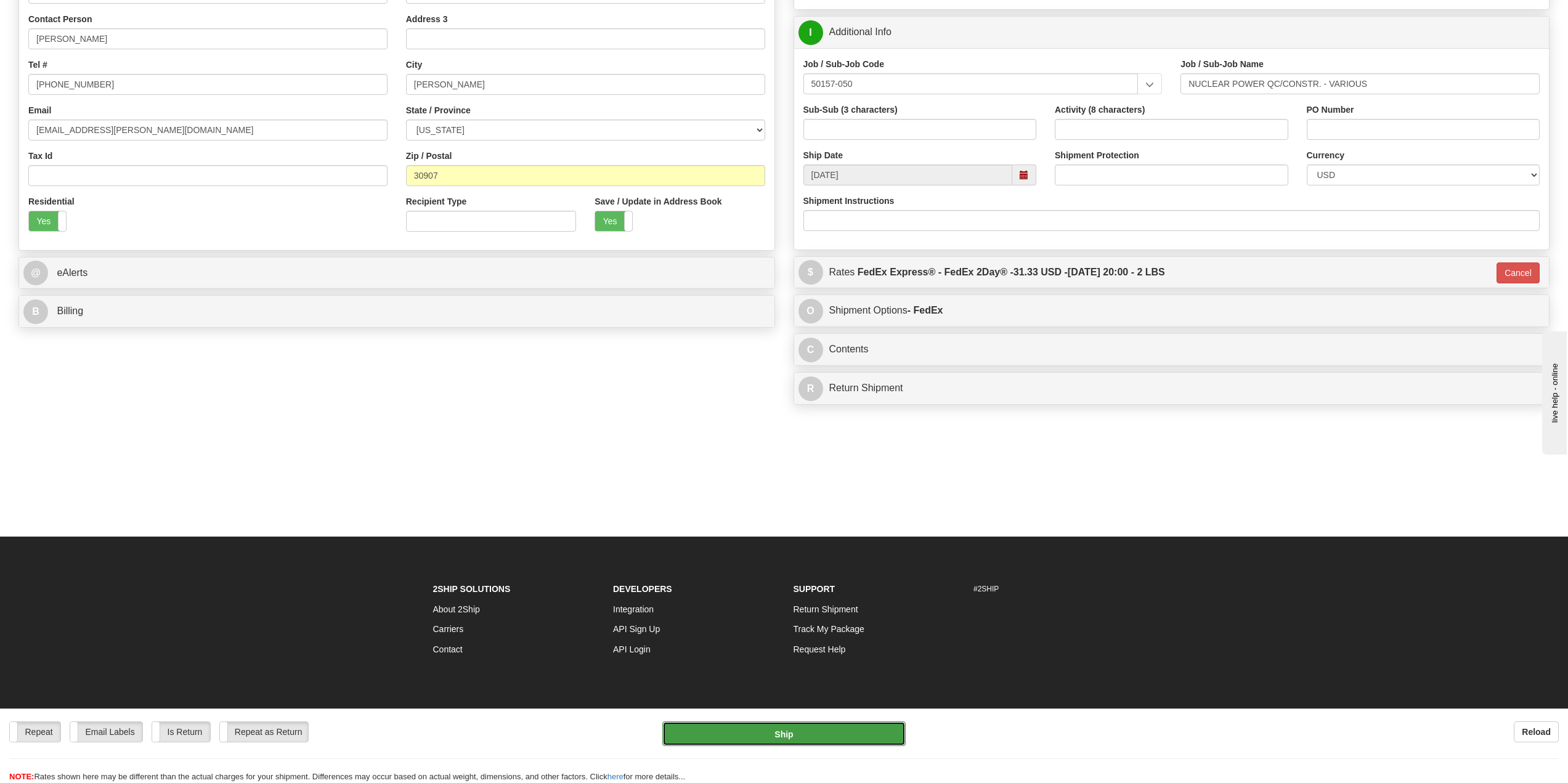
click at [785, 738] on button "Ship" at bounding box center [784, 733] width 243 height 24
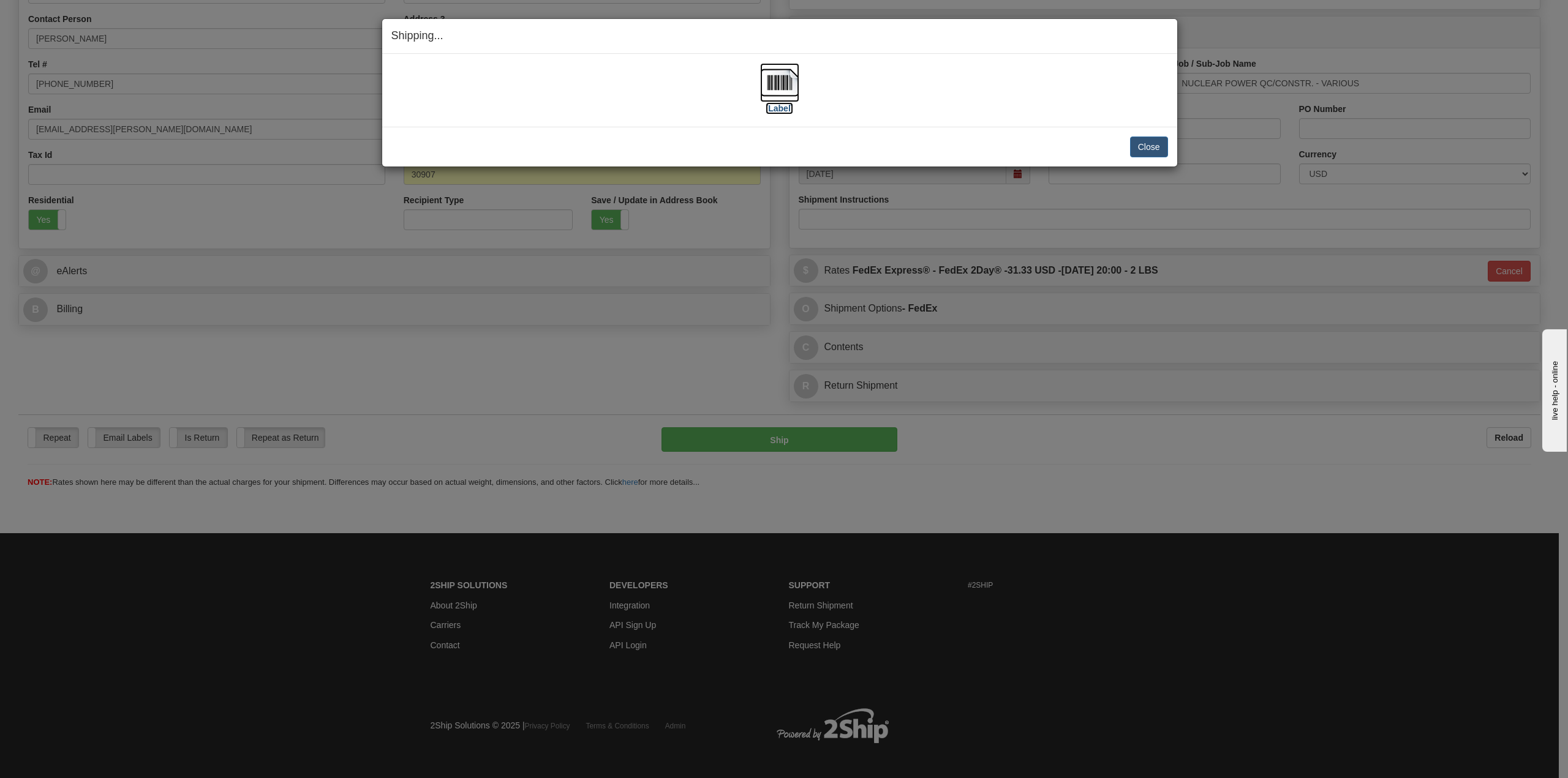
click at [778, 109] on label "[Label]" at bounding box center [780, 109] width 28 height 13
